Goal: Navigation & Orientation: Find specific page/section

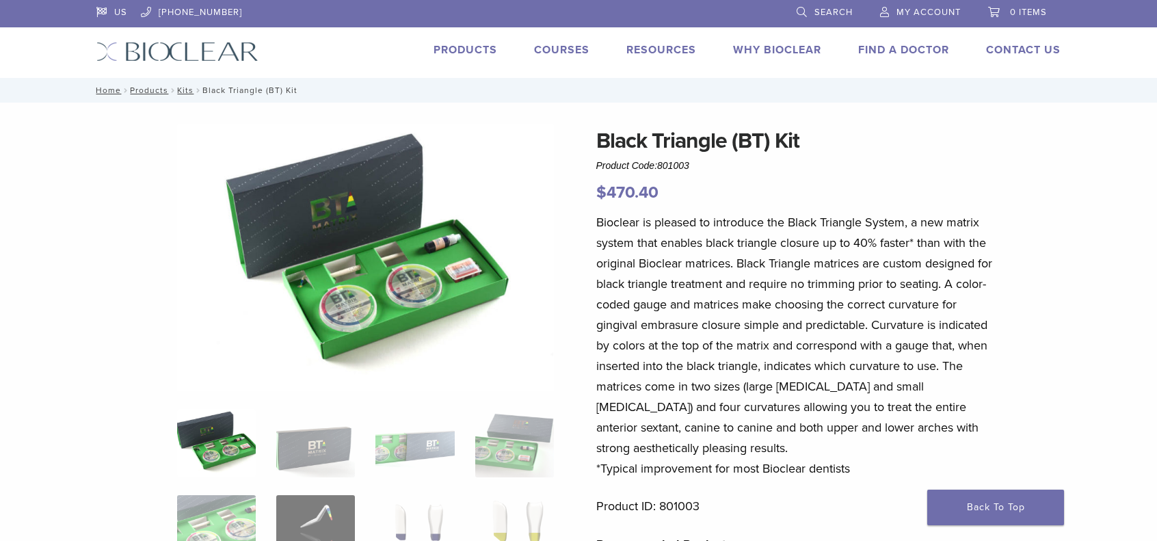
scroll to position [228, 0]
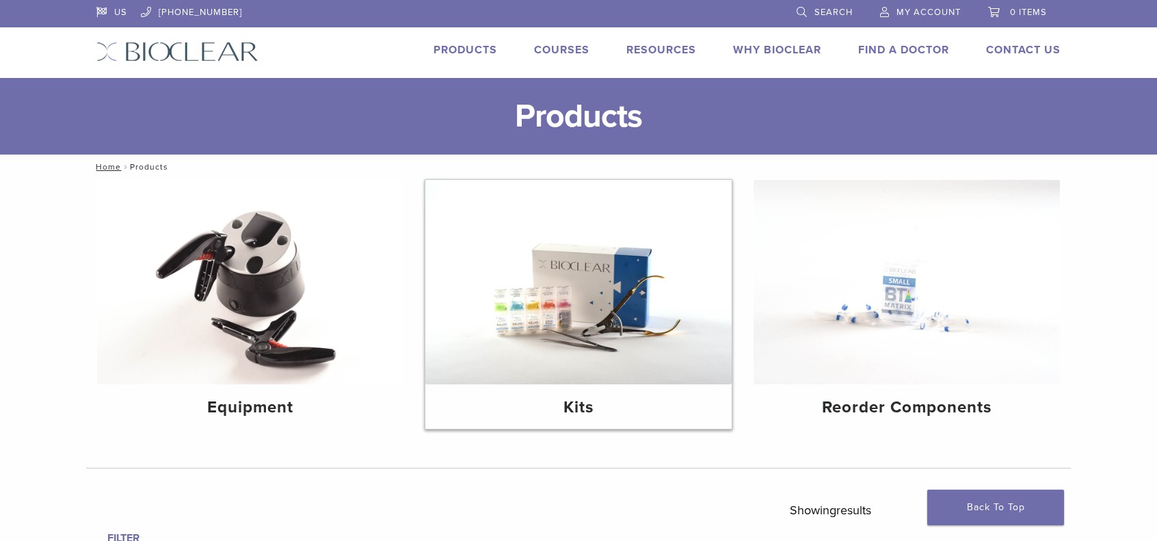
click at [559, 265] on img at bounding box center [578, 282] width 306 height 204
